Goal: Information Seeking & Learning: Learn about a topic

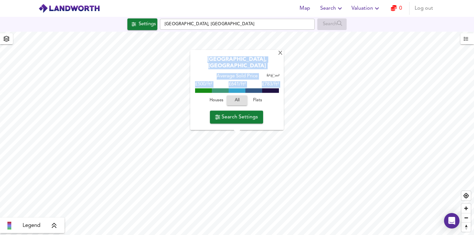
drag, startPoint x: 281, startPoint y: 61, endPoint x: 273, endPoint y: 107, distance: 46.5
click at [273, 107] on div "X [GEOGRAPHIC_DATA], Bath Average Sold Price ft² m² £500/ft² £ 641/ft² £783/ft²…" at bounding box center [237, 90] width 94 height 80
click at [261, 100] on span "Flats" at bounding box center [257, 100] width 17 height 7
click at [222, 91] on span at bounding box center [220, 90] width 17 height 5
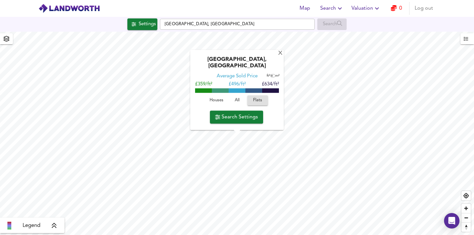
click at [222, 91] on span at bounding box center [220, 90] width 17 height 5
click at [243, 87] on div "£ 496/ft²" at bounding box center [237, 84] width 17 height 6
click at [239, 90] on span at bounding box center [237, 90] width 17 height 5
click at [233, 116] on span "Search Settings" at bounding box center [236, 116] width 43 height 9
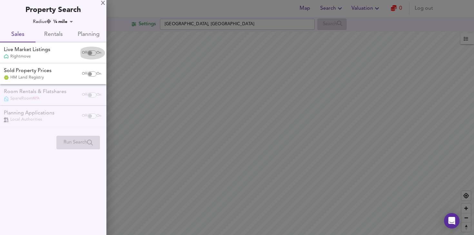
click at [90, 50] on input "checkbox" at bounding box center [89, 52] width 15 height 5
checkbox input "true"
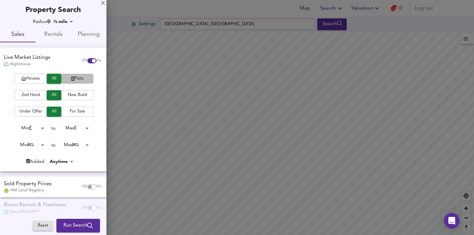
click at [74, 78] on span "Flats" at bounding box center [78, 78] width 26 height 7
click at [42, 143] on body "Map Search Valuation 0 Log out Settings [GEOGRAPHIC_DATA], [GEOGRAPHIC_DATA] Se…" at bounding box center [237, 117] width 474 height 235
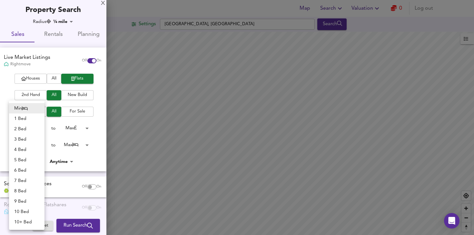
click at [50, 66] on div at bounding box center [237, 117] width 474 height 235
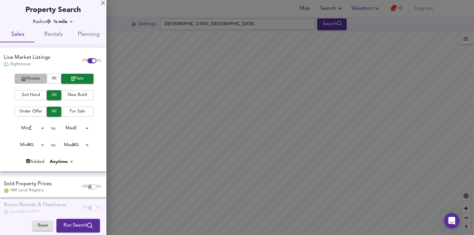
click at [33, 75] on span "Houses" at bounding box center [31, 78] width 26 height 7
click at [87, 186] on input "checkbox" at bounding box center [89, 186] width 15 height 5
checkbox input "true"
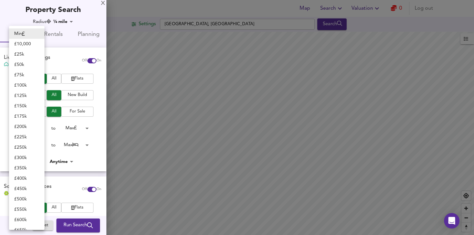
click at [39, 127] on body "Map Search Valuation 0 Log out Settings [GEOGRAPHIC_DATA], [GEOGRAPHIC_DATA] Se…" at bounding box center [237, 117] width 474 height 235
click at [92, 124] on div at bounding box center [237, 117] width 474 height 235
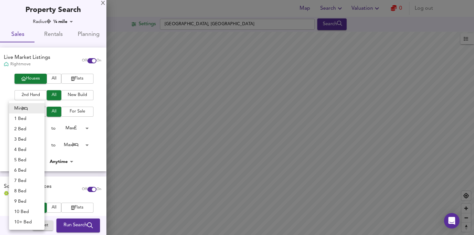
click at [42, 145] on body "Map Search Valuation 0 Log out Settings [GEOGRAPHIC_DATA], [GEOGRAPHIC_DATA] Se…" at bounding box center [237, 117] width 474 height 235
click at [26, 168] on li "6 Bed" at bounding box center [26, 170] width 35 height 10
type input "6"
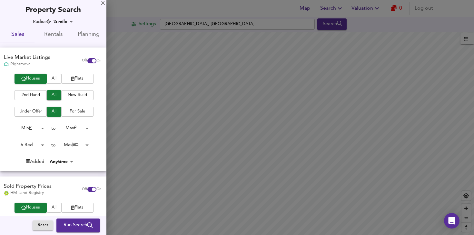
click at [81, 145] on body "Map Search Valuation 0 Log out Settings [GEOGRAPHIC_DATA], [GEOGRAPHIC_DATA] Se…" at bounding box center [237, 117] width 474 height 235
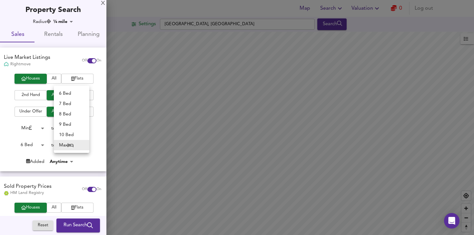
click at [73, 94] on li "6 Bed" at bounding box center [71, 93] width 35 height 10
type input "6"
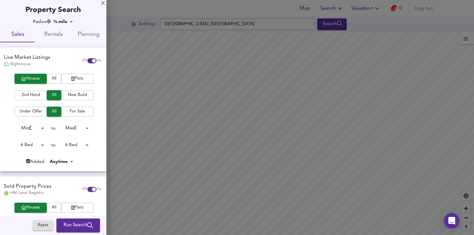
click at [96, 150] on div "6 Bed 6 to 6 Bed 6" at bounding box center [51, 145] width 102 height 10
click at [38, 95] on span "2nd Hand" at bounding box center [31, 94] width 26 height 7
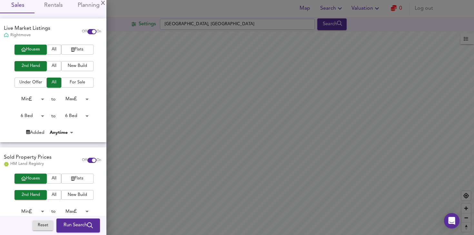
scroll to position [30, 0]
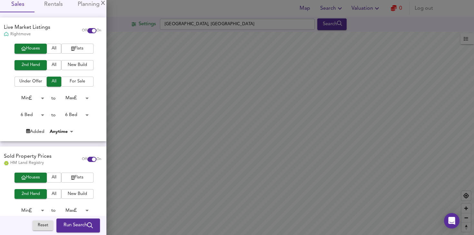
click at [65, 225] on span "Run Search" at bounding box center [78, 225] width 29 height 8
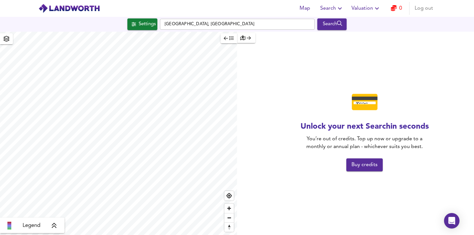
click at [353, 27] on div "Settings [GEOGRAPHIC_DATA], [GEOGRAPHIC_DATA] Search" at bounding box center [237, 24] width 474 height 12
click at [227, 38] on icon "button" at bounding box center [226, 38] width 4 height 5
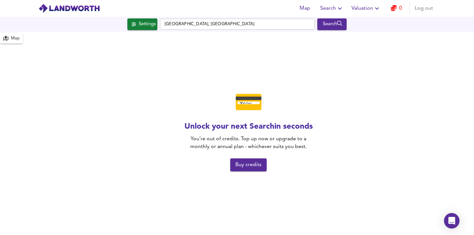
click at [79, 7] on img at bounding box center [69, 9] width 62 height 10
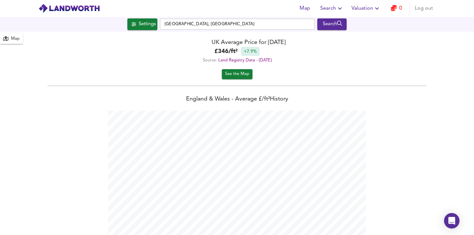
scroll to position [235, 474]
